Goal: Task Accomplishment & Management: Manage account settings

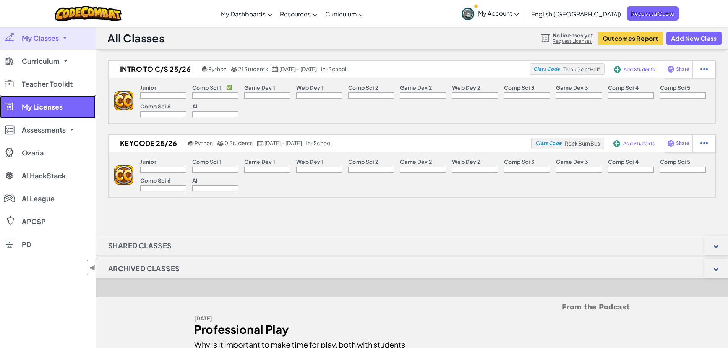
click at [47, 112] on link "My Licenses" at bounding box center [48, 107] width 96 height 23
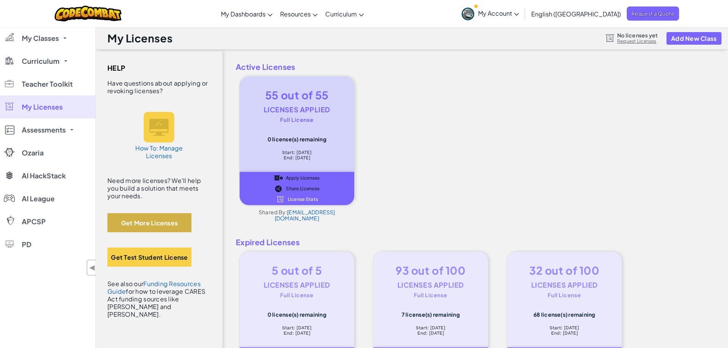
click at [149, 219] on button "Get More Licenses" at bounding box center [149, 222] width 84 height 19
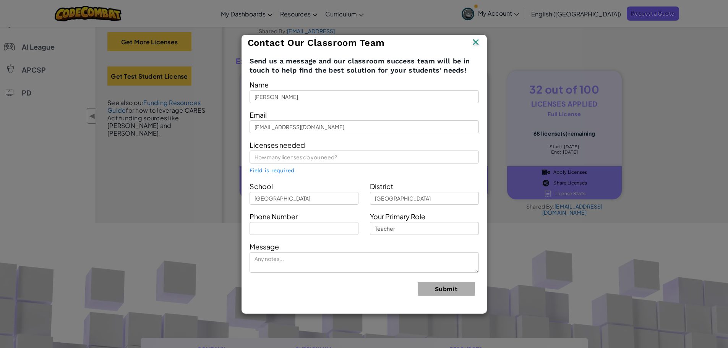
scroll to position [191, 0]
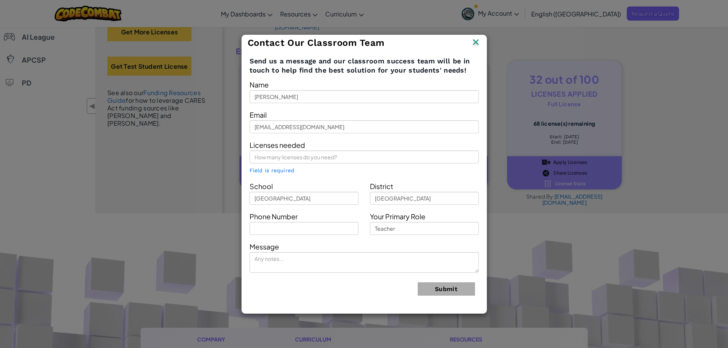
click at [473, 44] on img at bounding box center [476, 42] width 10 height 11
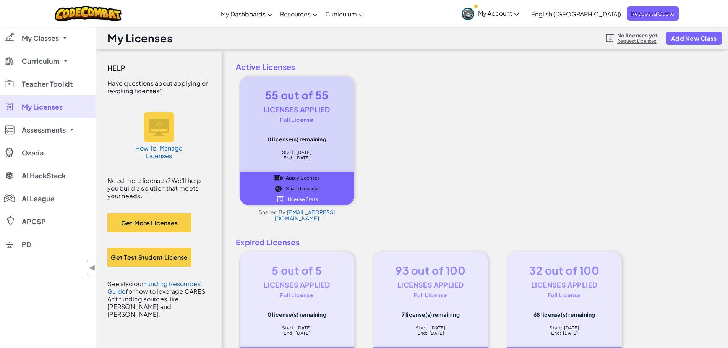
click at [519, 13] on icon at bounding box center [516, 14] width 5 height 3
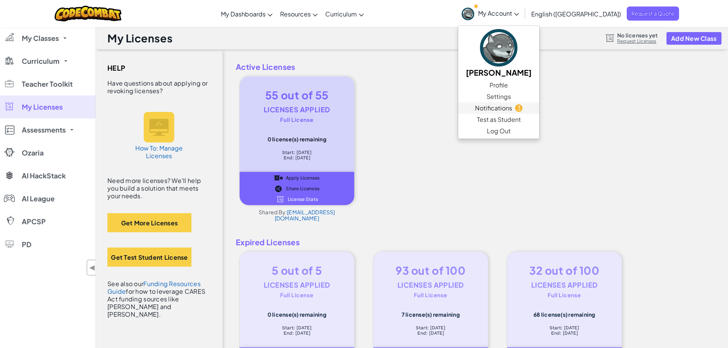
click at [512, 105] on span "Notifications" at bounding box center [493, 108] width 37 height 9
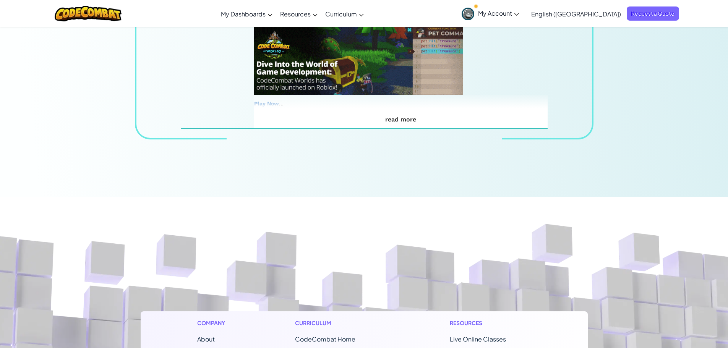
scroll to position [382, 0]
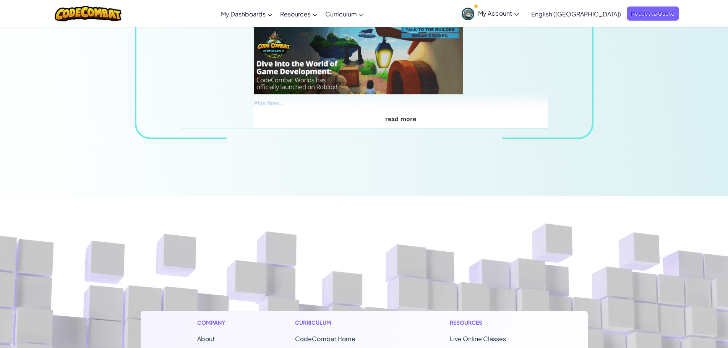
click at [519, 15] on span "My Account" at bounding box center [498, 13] width 41 height 8
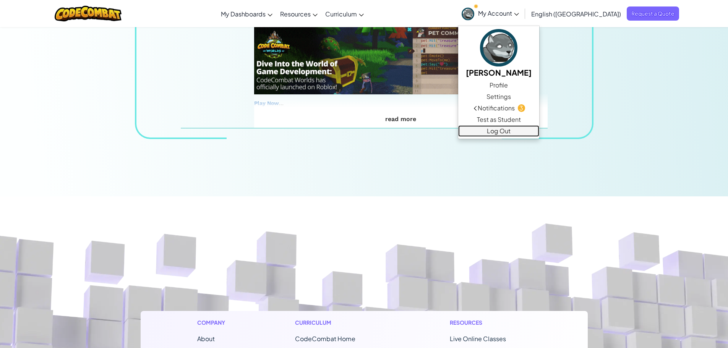
click at [539, 130] on link "Log Out" at bounding box center [498, 130] width 81 height 11
